Goal: Complete application form

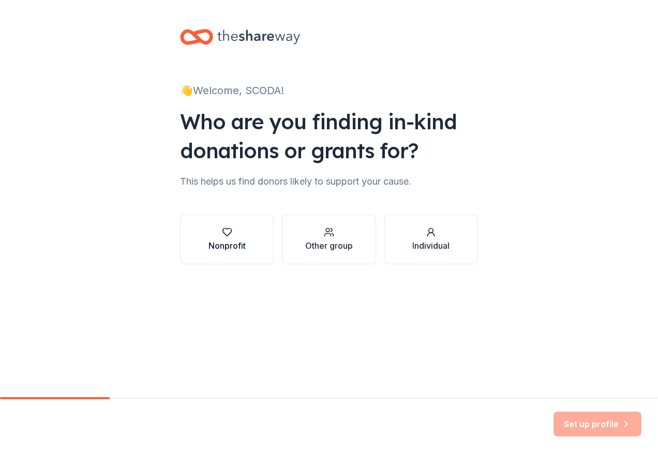
click at [223, 235] on icon "button" at bounding box center [227, 232] width 10 height 10
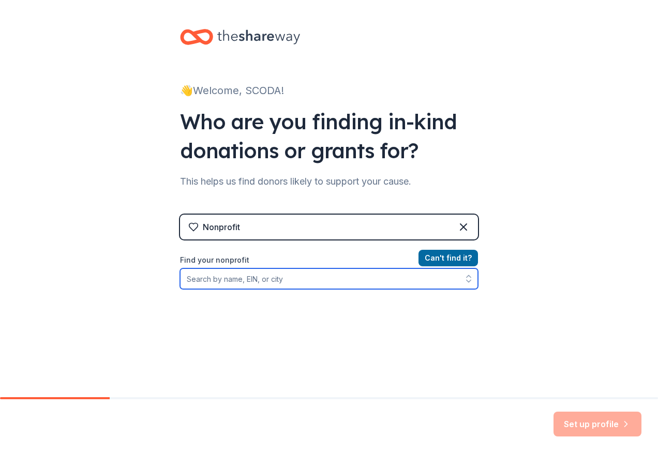
click at [236, 279] on input "Find your nonprofit" at bounding box center [329, 278] width 298 height 21
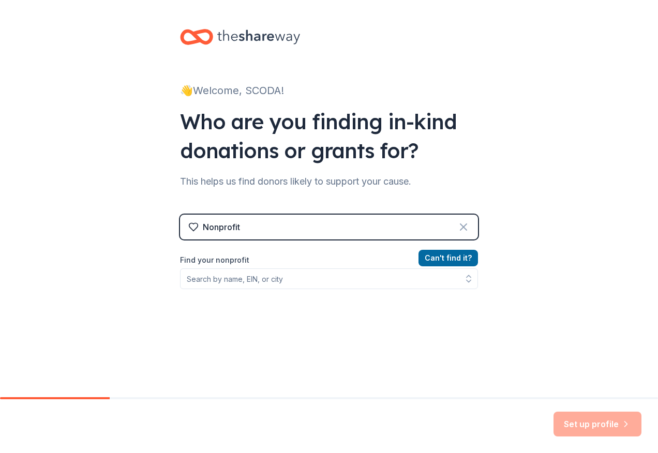
click at [460, 223] on icon at bounding box center [463, 227] width 12 height 12
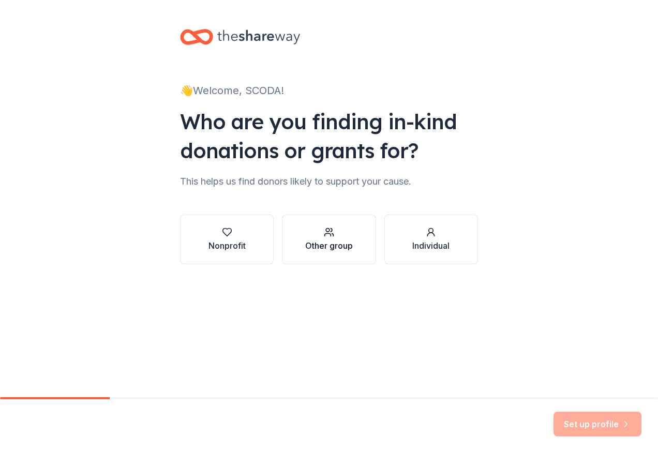
click at [333, 248] on div "Other group" at bounding box center [329, 245] width 48 height 12
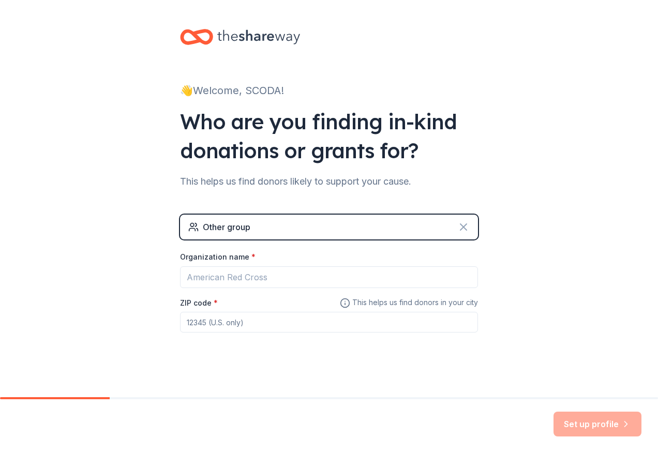
click at [457, 232] on icon at bounding box center [463, 227] width 12 height 12
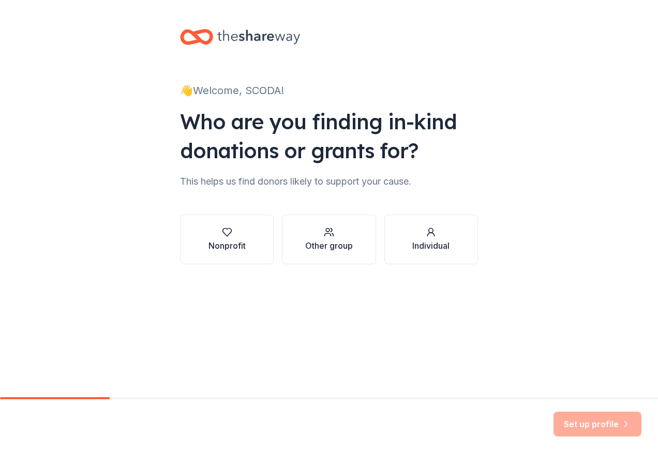
click at [603, 426] on div "Set up profile" at bounding box center [597, 424] width 88 height 25
click at [430, 245] on div "Individual" at bounding box center [430, 245] width 37 height 12
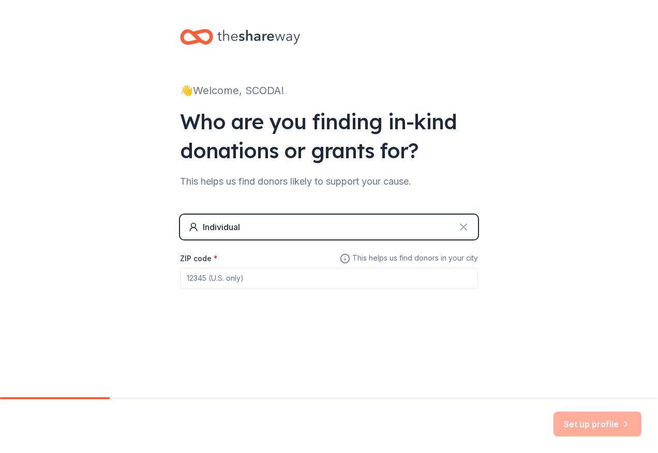
click at [461, 229] on icon at bounding box center [463, 227] width 6 height 6
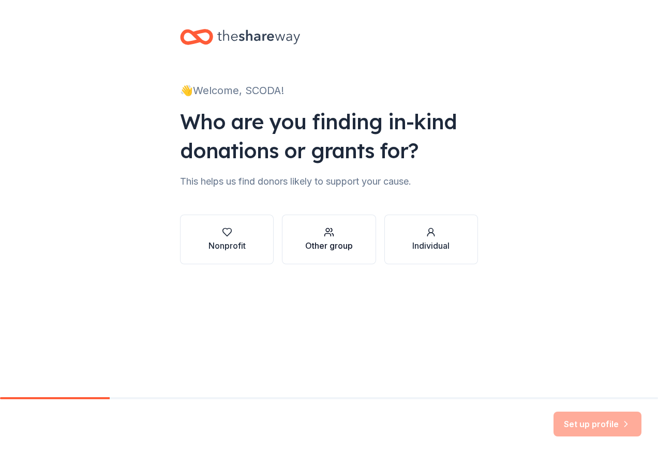
click at [334, 248] on div "Other group" at bounding box center [329, 245] width 48 height 12
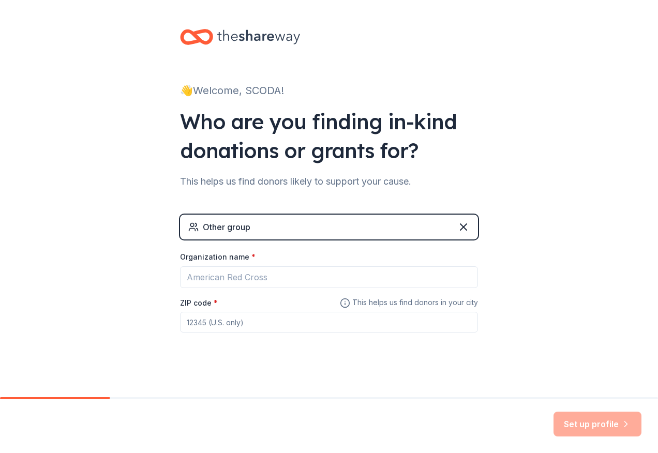
click at [218, 226] on div "Other group" at bounding box center [227, 227] width 48 height 12
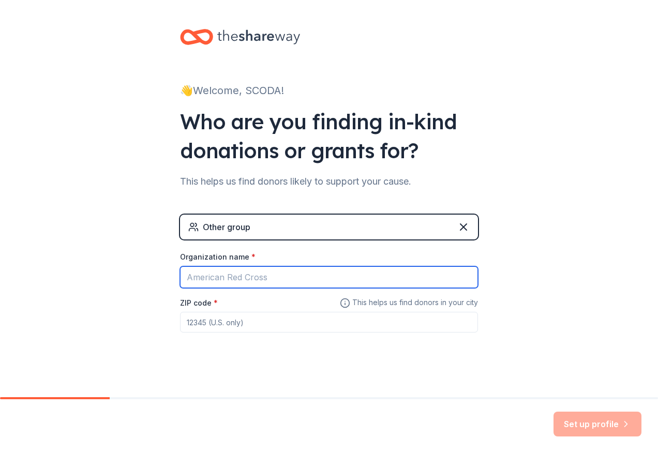
click at [244, 279] on input "Organization name *" at bounding box center [329, 277] width 298 height 22
type input "Scoda Development CBO"
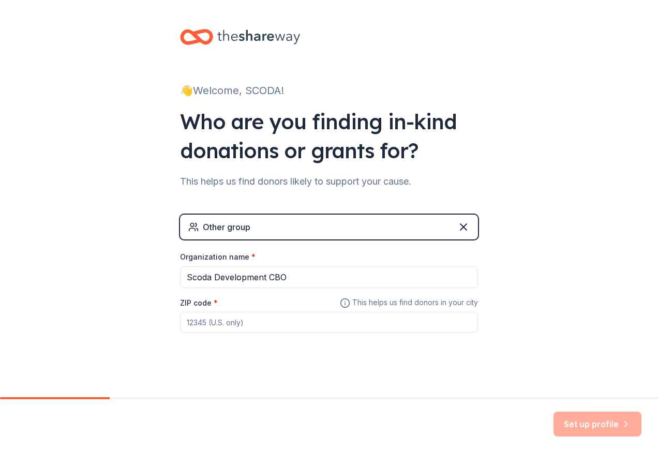
click at [223, 324] on input "ZIP code *" at bounding box center [329, 322] width 298 height 21
type input "4"
type input "+254"
click at [585, 423] on div "Set up profile" at bounding box center [597, 424] width 88 height 25
click at [623, 425] on div "Set up profile" at bounding box center [597, 424] width 88 height 25
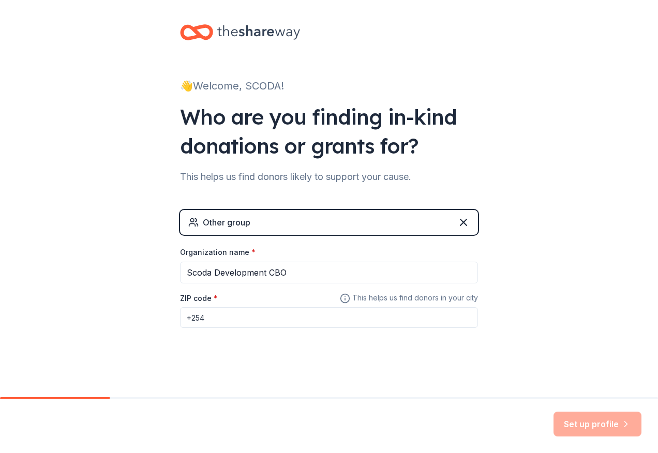
scroll to position [6, 0]
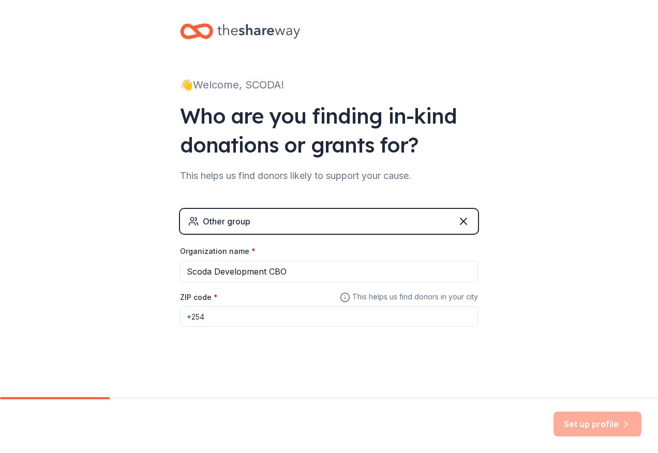
click at [614, 424] on div "Set up profile" at bounding box center [597, 424] width 88 height 25
click at [628, 423] on div "Set up profile" at bounding box center [597, 424] width 88 height 25
click at [224, 86] on div "👋 Welcome, SCODA!" at bounding box center [329, 85] width 298 height 17
click at [191, 84] on div "👋 Welcome, SCODA!" at bounding box center [329, 85] width 298 height 17
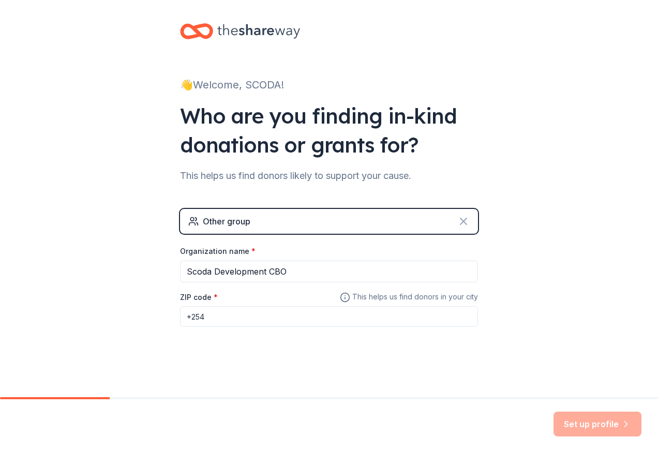
click at [457, 221] on icon at bounding box center [463, 221] width 12 height 12
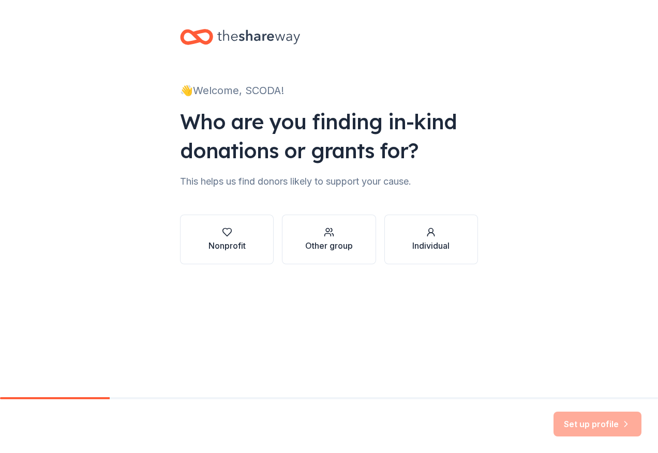
scroll to position [0, 0]
click at [235, 241] on div "Nonprofit" at bounding box center [226, 245] width 37 height 12
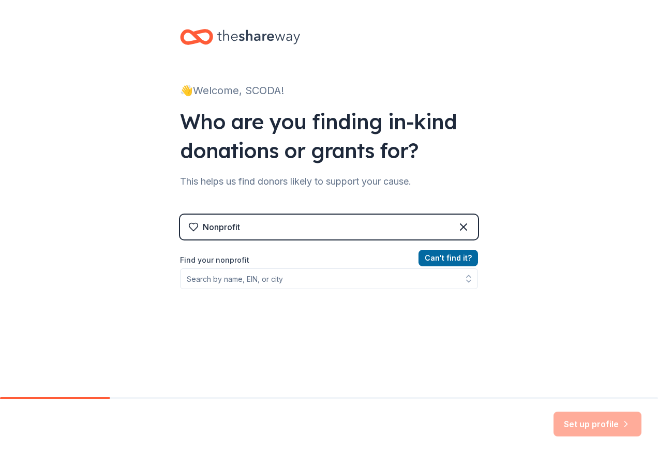
click at [231, 223] on div "Nonprofit" at bounding box center [221, 227] width 37 height 12
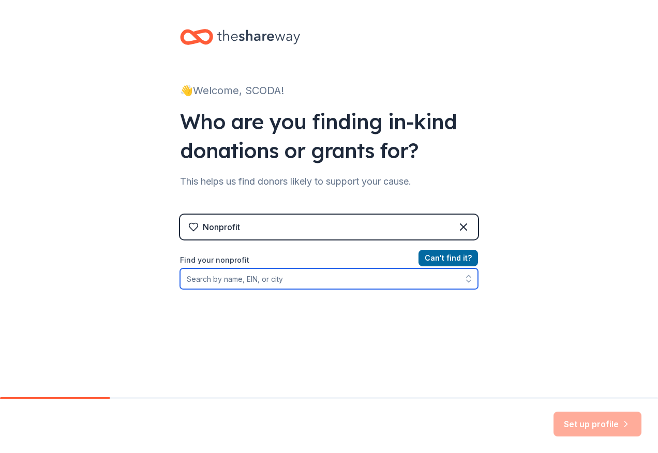
click at [221, 283] on input "Find your nonprofit" at bounding box center [329, 278] width 298 height 21
type input "Support Community In Democracy Alliance- SCODA"
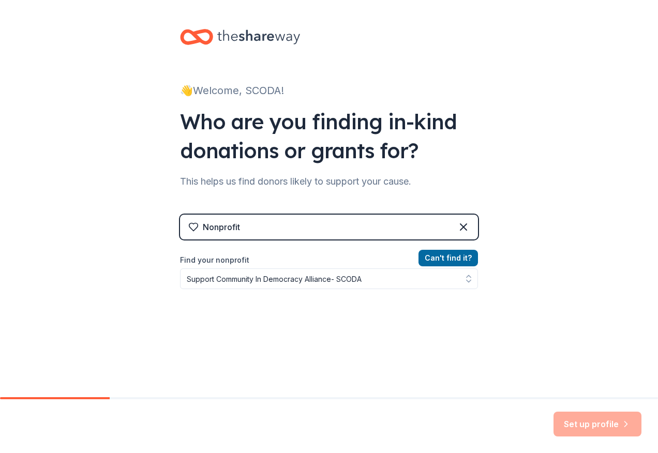
click at [354, 316] on div "Can ' t find it? Find your nonprofit Support Community In Democracy Alliance- S…" at bounding box center [329, 312] width 298 height 120
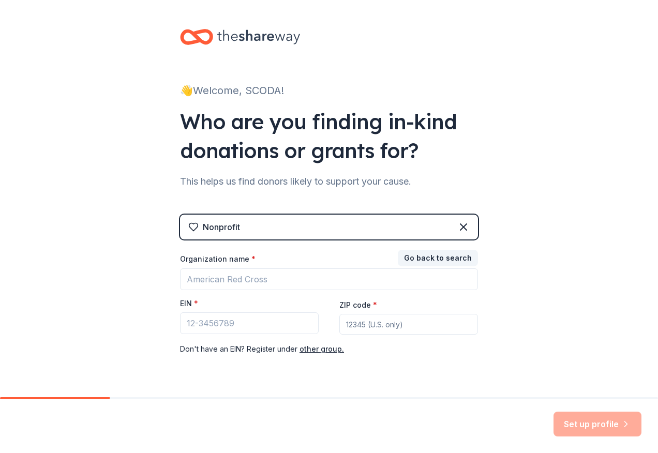
click at [399, 379] on div "👋 Welcome, SCODA! Who are you finding in-kind donations or grants for? This hel…" at bounding box center [328, 213] width 331 height 426
click at [306, 350] on button "other group." at bounding box center [321, 349] width 44 height 12
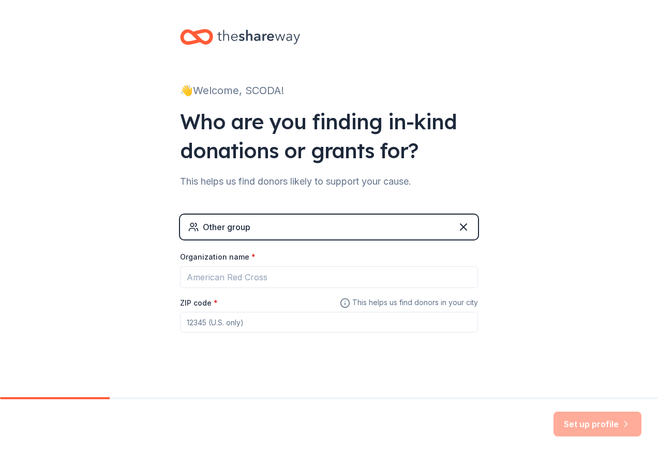
click at [208, 318] on input "ZIP code *" at bounding box center [329, 322] width 298 height 21
click at [222, 349] on div "Other group Organization name * ZIP code * This helps us find donors in your ci…" at bounding box center [329, 284] width 298 height 139
click at [199, 324] on input "ZIP code *" at bounding box center [329, 322] width 298 height 21
type input "+254"
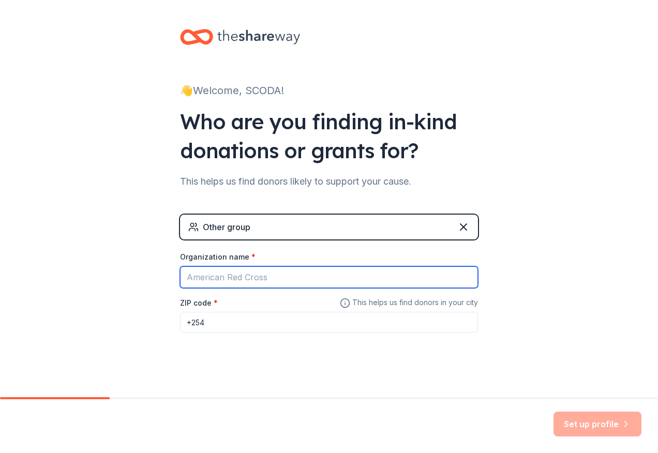
type input "Support Community in Democracy Alliance- SCODA"
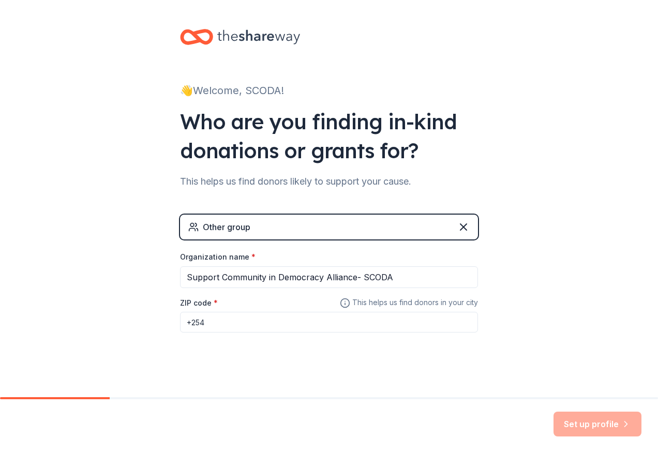
click at [237, 371] on div "👋 Welcome, SCODA! Who are you finding in-kind donations or grants for? This hel…" at bounding box center [328, 201] width 331 height 403
click at [620, 426] on div "Set up profile" at bounding box center [597, 424] width 88 height 25
click at [589, 431] on div "Set up profile" at bounding box center [597, 424] width 88 height 25
